Goal: Task Accomplishment & Management: Manage account settings

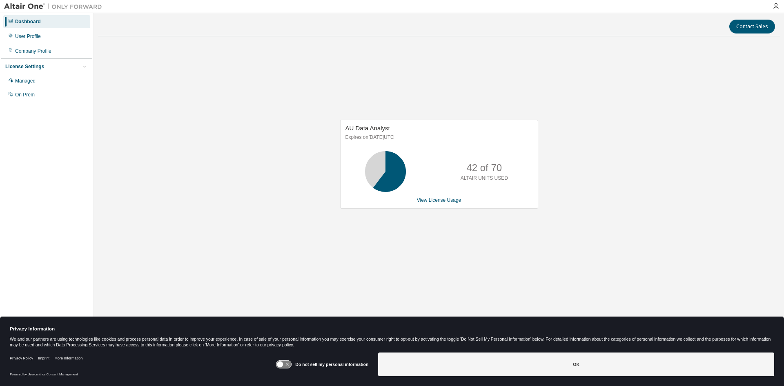
click at [770, 4] on div at bounding box center [775, 6] width 16 height 7
click at [776, 6] on icon "button" at bounding box center [775, 6] width 7 height 7
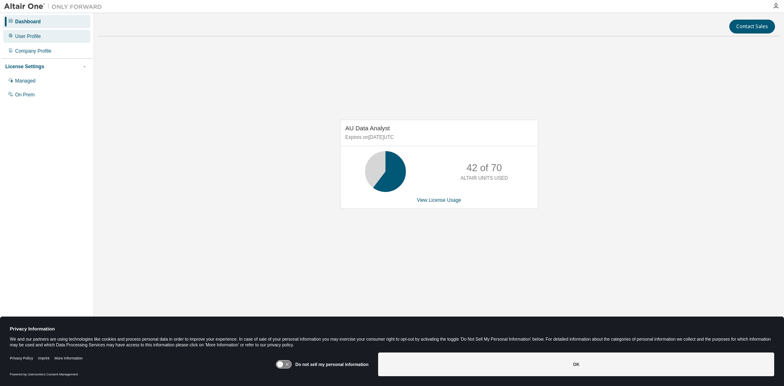
click at [31, 31] on div "User Profile" at bounding box center [46, 36] width 87 height 13
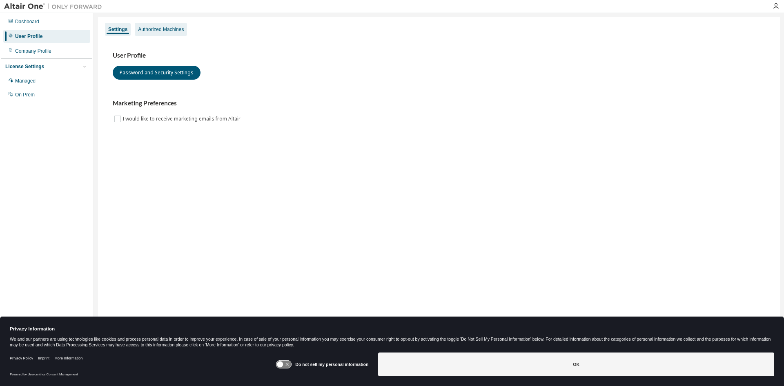
click at [158, 31] on div "Authorized Machines" at bounding box center [161, 29] width 46 height 7
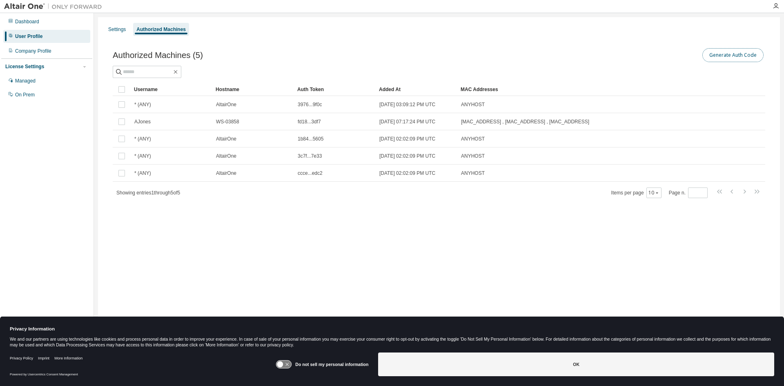
click at [720, 52] on button "Generate Auth Code" at bounding box center [732, 55] width 61 height 14
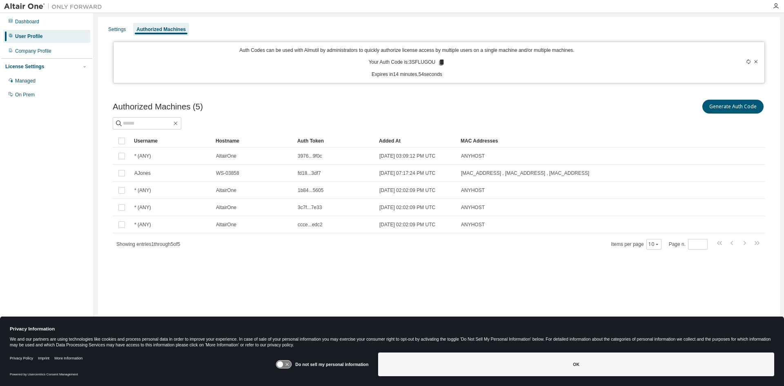
click at [442, 63] on icon at bounding box center [441, 63] width 4 height 6
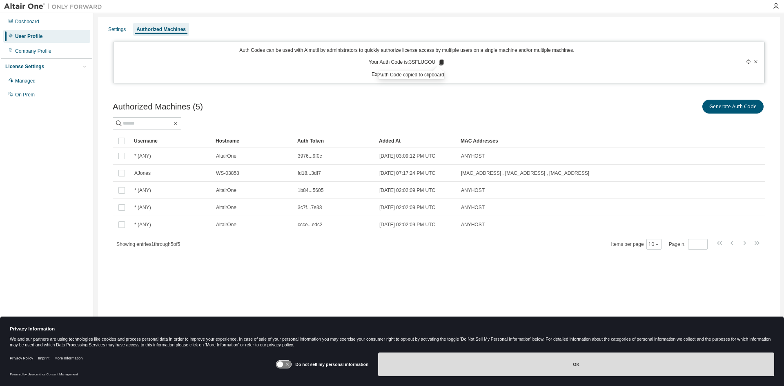
click at [467, 364] on button "OK" at bounding box center [576, 364] width 396 height 24
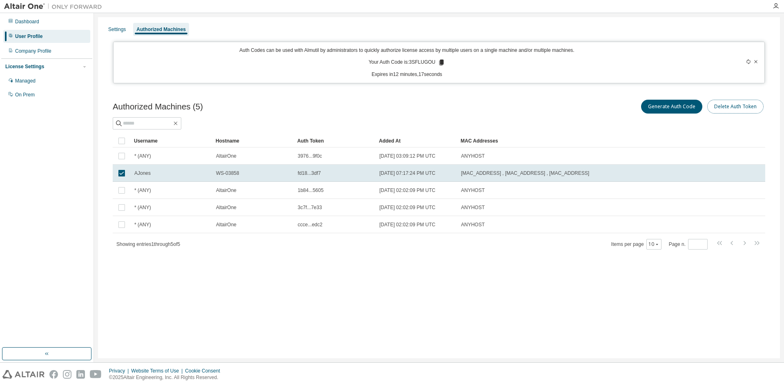
click at [719, 105] on button "Delete Auth Token" at bounding box center [735, 107] width 56 height 14
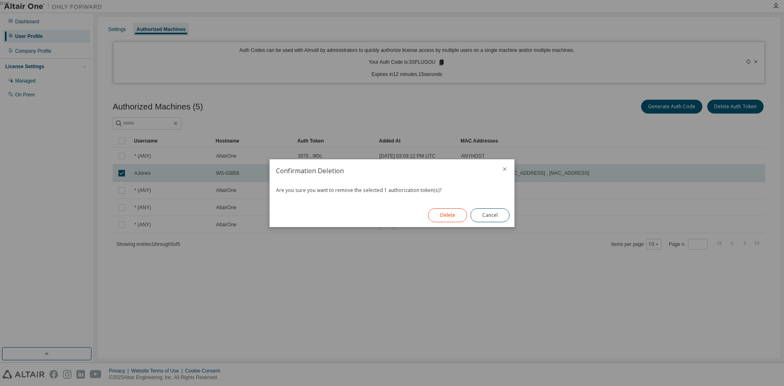
click at [456, 213] on button "Delete" at bounding box center [447, 215] width 39 height 14
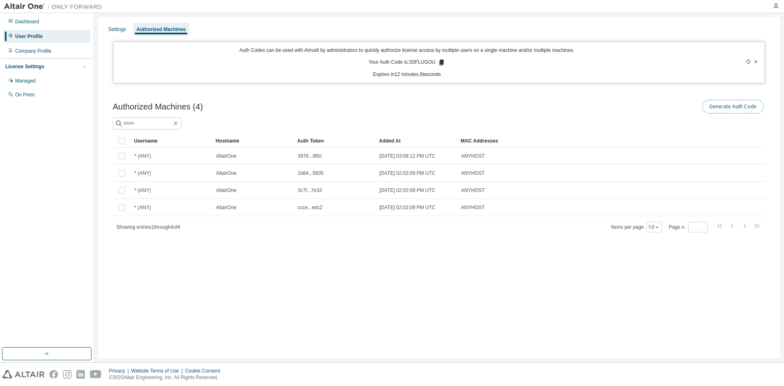
click at [731, 103] on button "Generate Auth Code" at bounding box center [732, 107] width 61 height 14
click at [744, 60] on div at bounding box center [727, 62] width 64 height 31
click at [746, 61] on icon at bounding box center [748, 61] width 5 height 5
click at [441, 63] on icon at bounding box center [442, 63] width 4 height 6
